Goal: Task Accomplishment & Management: Complete application form

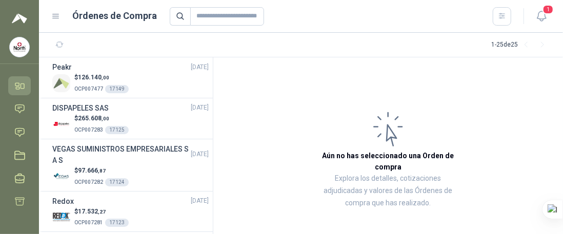
click at [21, 85] on icon at bounding box center [23, 86] width 4 height 5
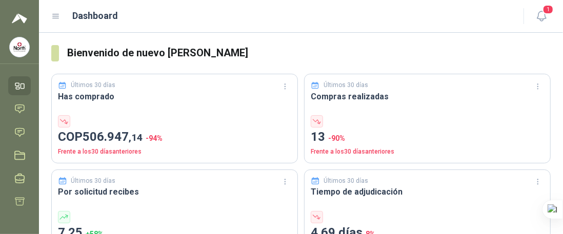
click at [19, 47] on img at bounding box center [19, 46] width 19 height 19
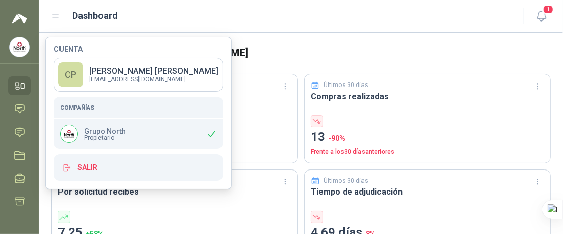
click at [19, 47] on img at bounding box center [19, 46] width 19 height 19
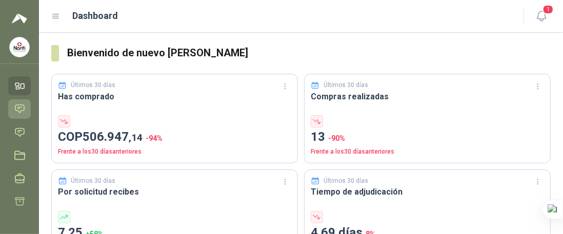
click at [14, 105] on link "Chat" at bounding box center [19, 108] width 23 height 19
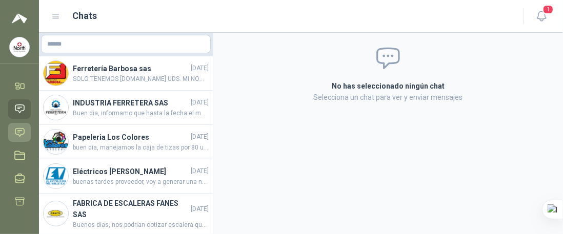
click at [19, 133] on icon at bounding box center [19, 132] width 11 height 11
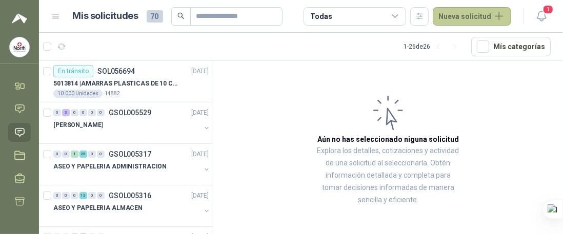
click at [453, 15] on button "Nueva solicitud" at bounding box center [471, 16] width 78 height 18
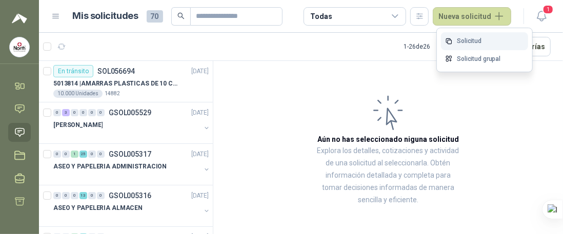
click at [472, 41] on link "Solicitud" at bounding box center [484, 41] width 87 height 18
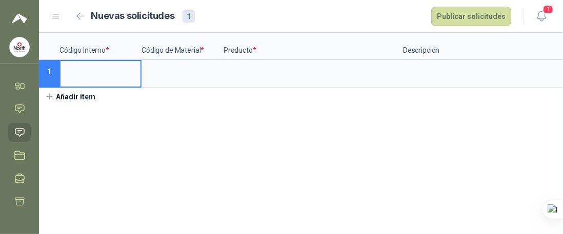
click at [96, 68] on input at bounding box center [100, 71] width 80 height 20
click at [87, 73] on input at bounding box center [100, 71] width 80 height 20
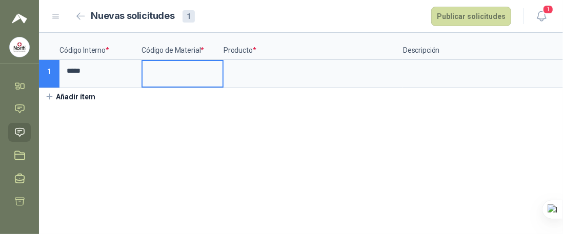
click at [170, 75] on input at bounding box center [182, 71] width 80 height 20
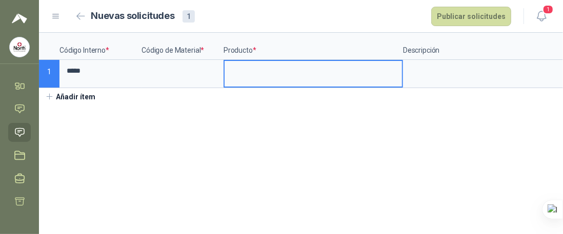
click at [251, 68] on input at bounding box center [312, 71] width 177 height 20
click at [173, 71] on input at bounding box center [182, 71] width 80 height 20
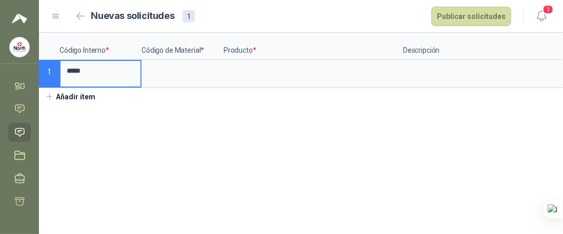
click at [100, 77] on input "*****" at bounding box center [100, 71] width 80 height 20
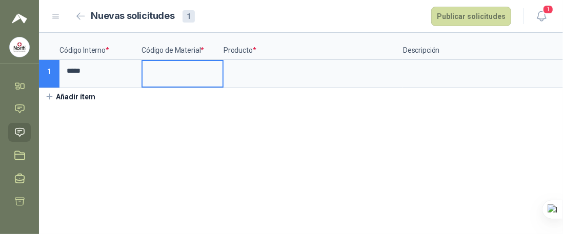
drag, startPoint x: 160, startPoint y: 72, endPoint x: 229, endPoint y: 72, distance: 68.2
click at [162, 72] on input at bounding box center [182, 71] width 80 height 20
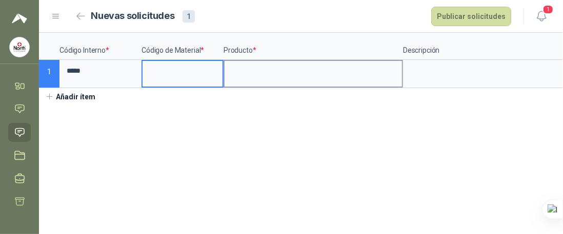
click at [256, 70] on input at bounding box center [312, 71] width 177 height 20
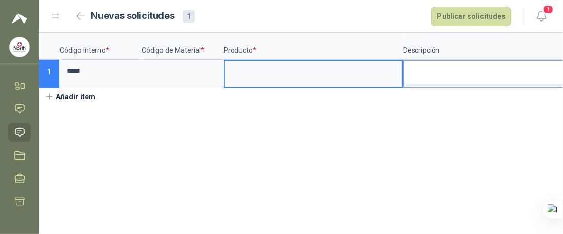
click at [431, 70] on textarea at bounding box center [492, 73] width 177 height 24
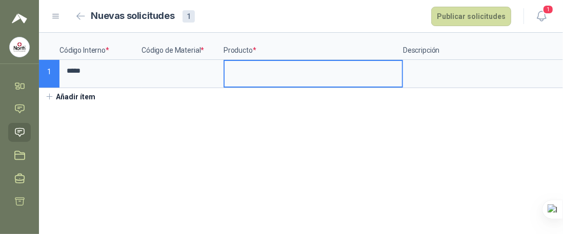
drag, startPoint x: 304, startPoint y: 68, endPoint x: 181, endPoint y: 68, distance: 123.5
click at [304, 68] on input at bounding box center [312, 71] width 177 height 20
click at [170, 68] on input at bounding box center [182, 71] width 80 height 20
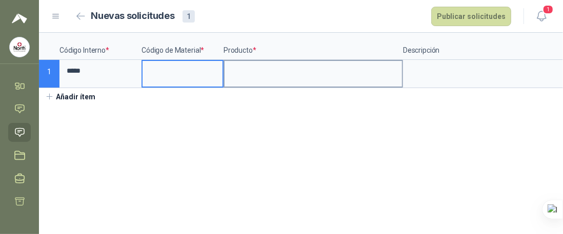
click at [240, 72] on input at bounding box center [312, 71] width 177 height 20
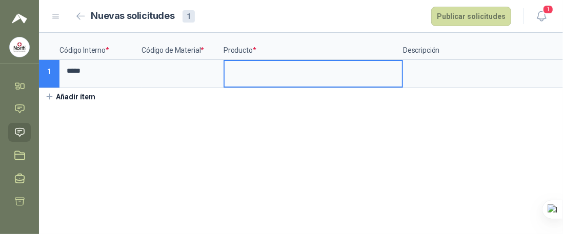
click at [271, 70] on input at bounding box center [312, 71] width 177 height 20
type input "*"
click at [294, 67] on input "**********" at bounding box center [312, 71] width 177 height 20
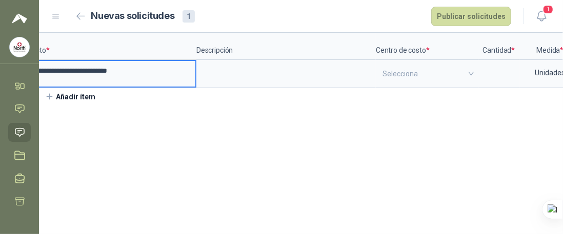
scroll to position [0, 211]
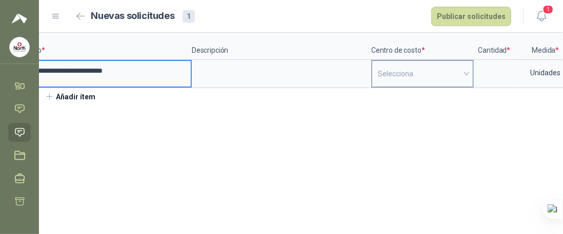
type input "**********"
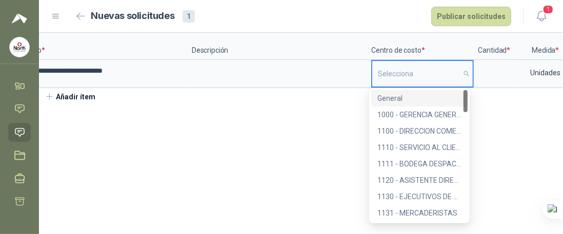
drag, startPoint x: 406, startPoint y: 72, endPoint x: 426, endPoint y: 71, distance: 20.5
click at [406, 72] on input "search" at bounding box center [422, 74] width 89 height 26
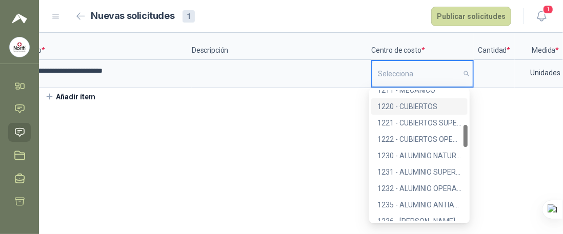
scroll to position [307, 0]
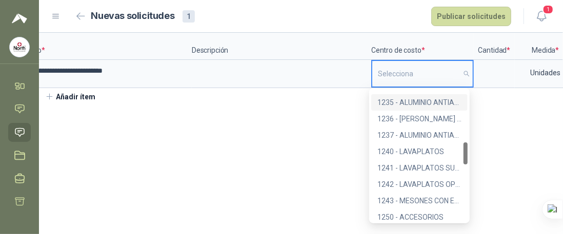
click at [399, 69] on input "search" at bounding box center [422, 74] width 89 height 26
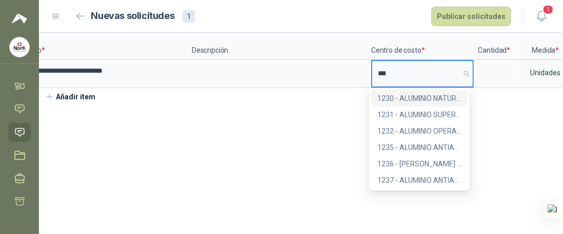
scroll to position [0, 0]
type input "****"
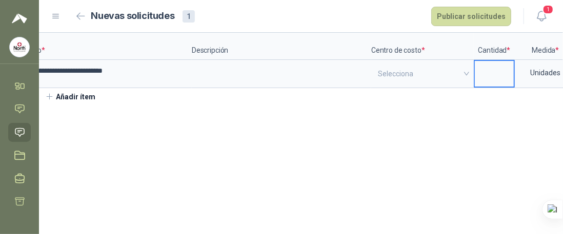
click at [479, 71] on input at bounding box center [493, 71] width 39 height 20
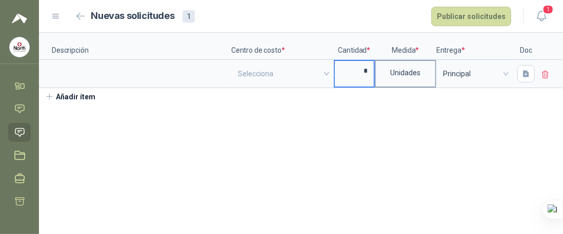
type input "*"
click at [409, 78] on div "Unidades" at bounding box center [405, 73] width 59 height 24
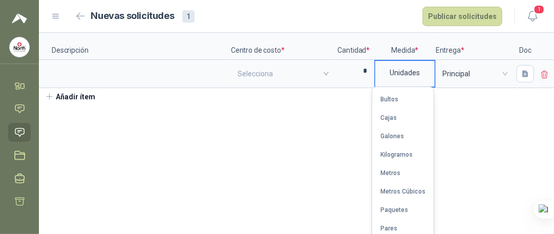
click at [421, 74] on div "Unidades" at bounding box center [405, 73] width 59 height 24
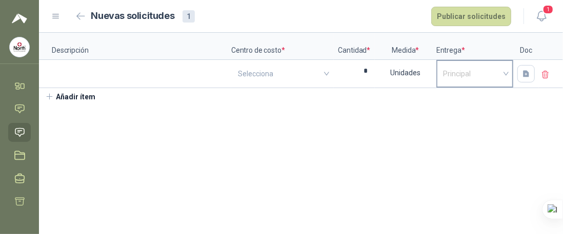
click at [449, 70] on span "Principal" at bounding box center [475, 73] width 64 height 15
click at [523, 72] on icon "button" at bounding box center [526, 73] width 6 height 7
click at [543, 73] on icon at bounding box center [545, 74] width 9 height 9
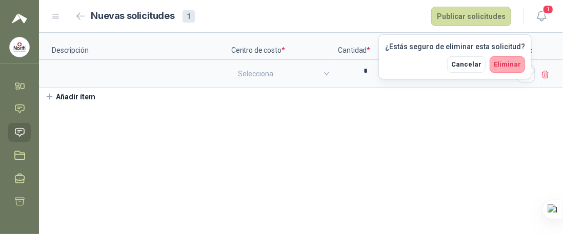
click at [507, 64] on span "Eliminar" at bounding box center [506, 64] width 27 height 8
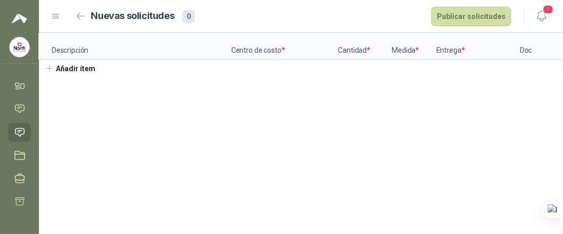
scroll to position [0, 0]
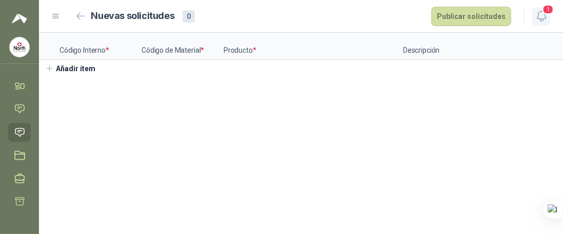
click at [540, 15] on icon "button" at bounding box center [541, 16] width 13 height 13
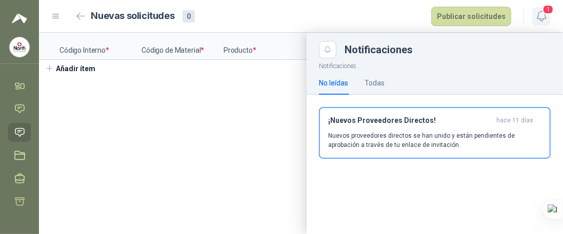
click at [540, 14] on icon "button" at bounding box center [541, 16] width 13 height 13
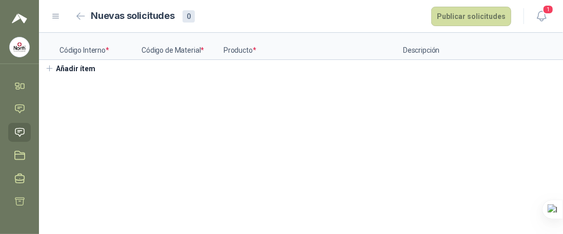
click at [396, 19] on div "Nuevas solicitudes 0 Publicar solicitudes" at bounding box center [292, 16] width 439 height 19
